Goal: Task Accomplishment & Management: Complete application form

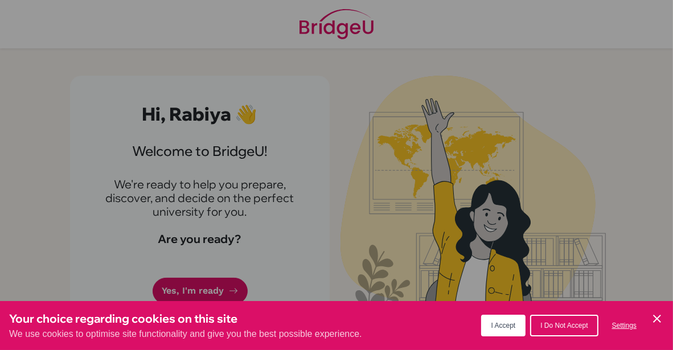
click at [500, 329] on span "I Accept" at bounding box center [503, 325] width 24 height 8
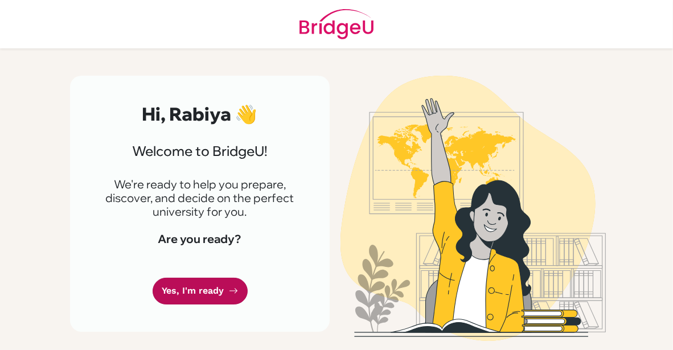
click at [192, 289] on link "Yes, I'm ready" at bounding box center [199, 291] width 95 height 27
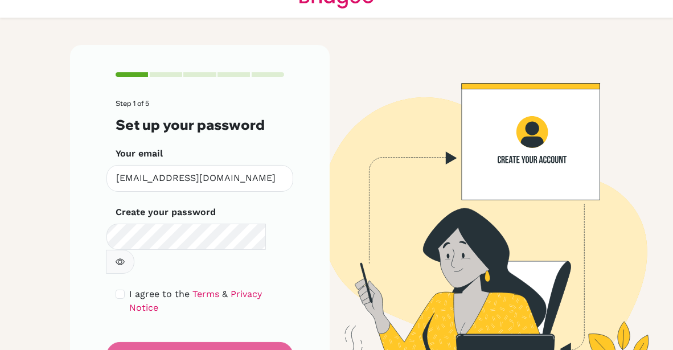
scroll to position [40, 0]
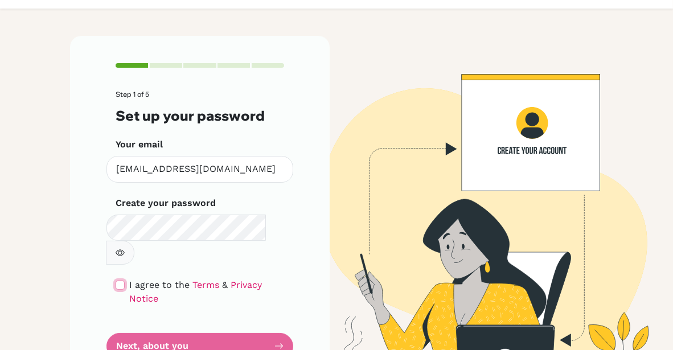
click at [116, 281] on input "checkbox" at bounding box center [120, 285] width 9 height 9
checkbox input "true"
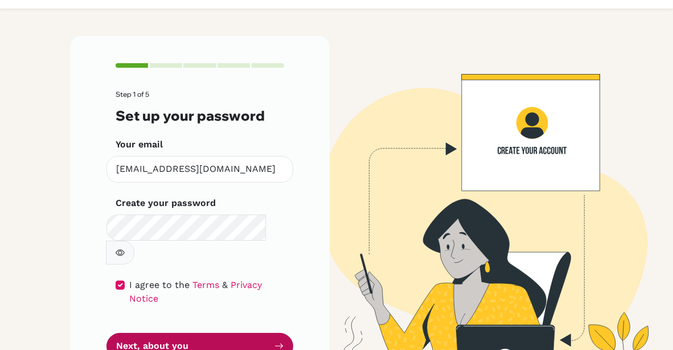
click at [204, 333] on button "Next, about you" at bounding box center [199, 346] width 187 height 27
